Goal: Task Accomplishment & Management: Manage account settings

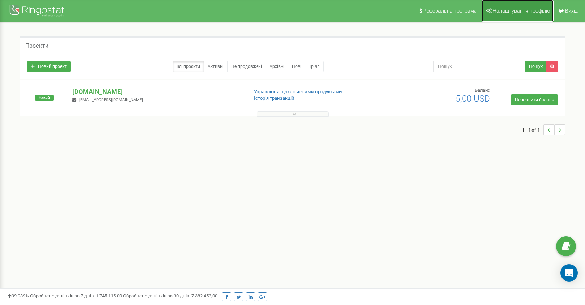
click at [514, 11] on span "Налаштування профілю" at bounding box center [520, 11] width 57 height 6
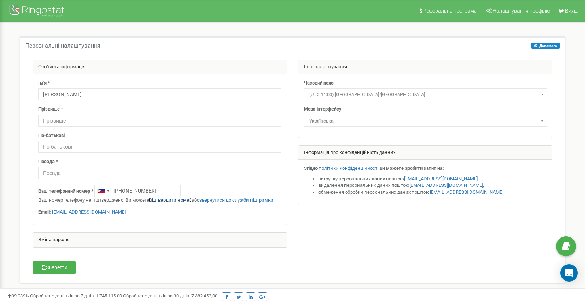
click at [163, 200] on link "підтвердити номер" at bounding box center [170, 199] width 43 height 5
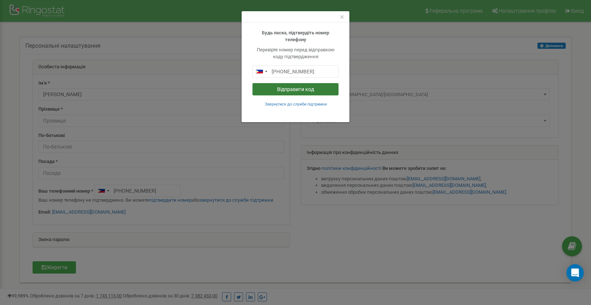
click at [293, 89] on button "Відправити код" at bounding box center [295, 89] width 86 height 12
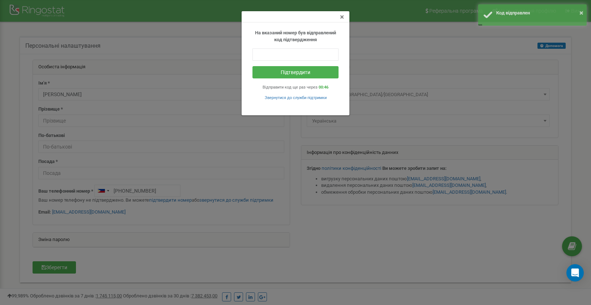
click at [341, 17] on span "×" at bounding box center [342, 17] width 4 height 9
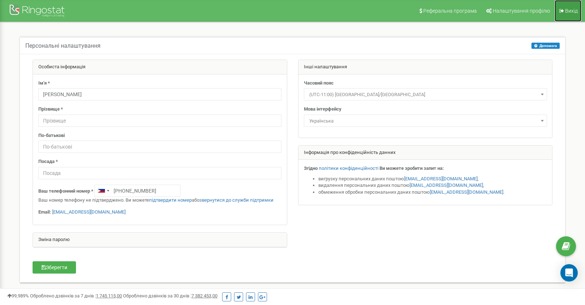
click at [569, 11] on span "Вихід" at bounding box center [571, 11] width 13 height 6
